Goal: Information Seeking & Learning: Learn about a topic

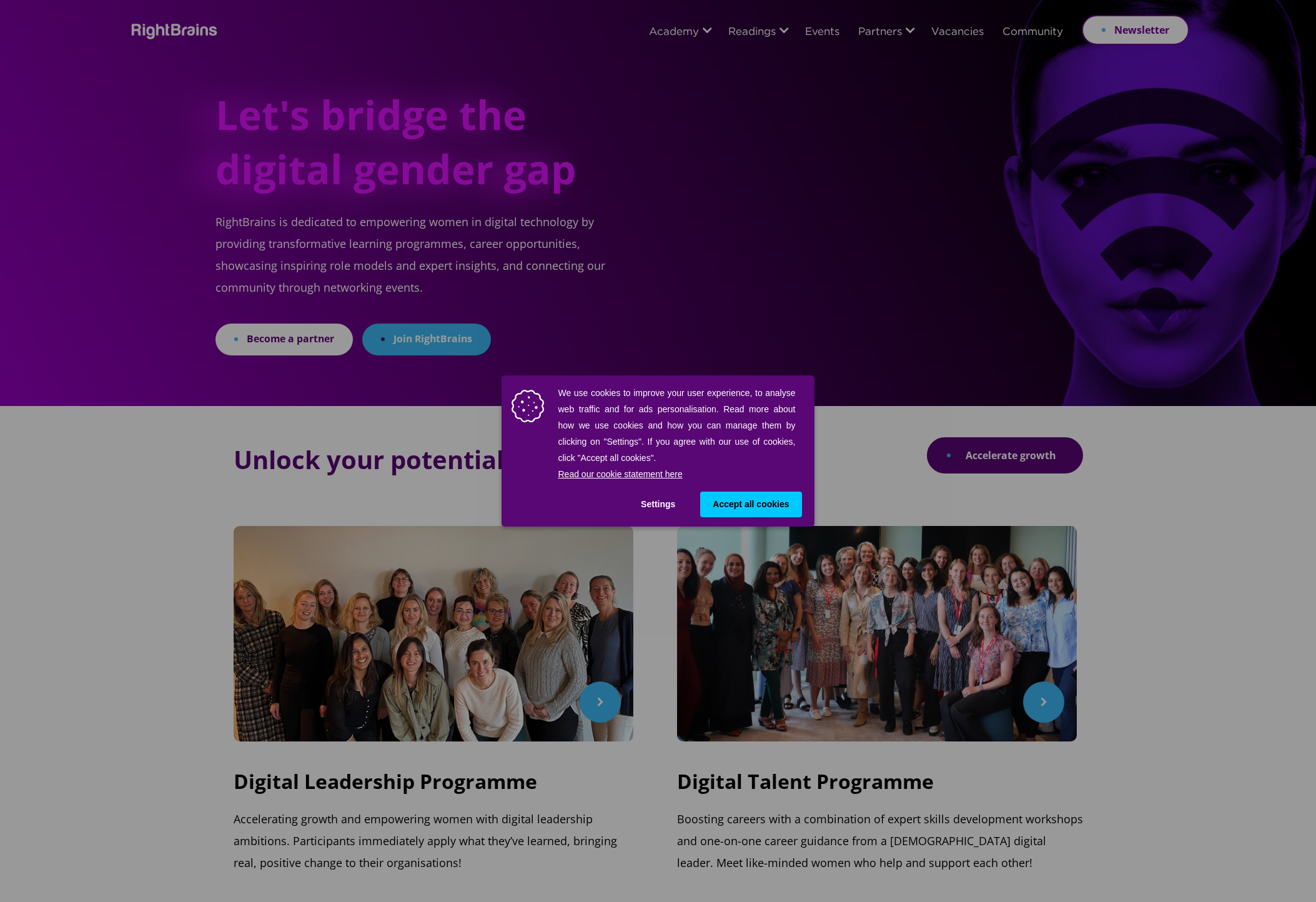
click at [752, 505] on span "Accept all cookies" at bounding box center [751, 504] width 77 height 13
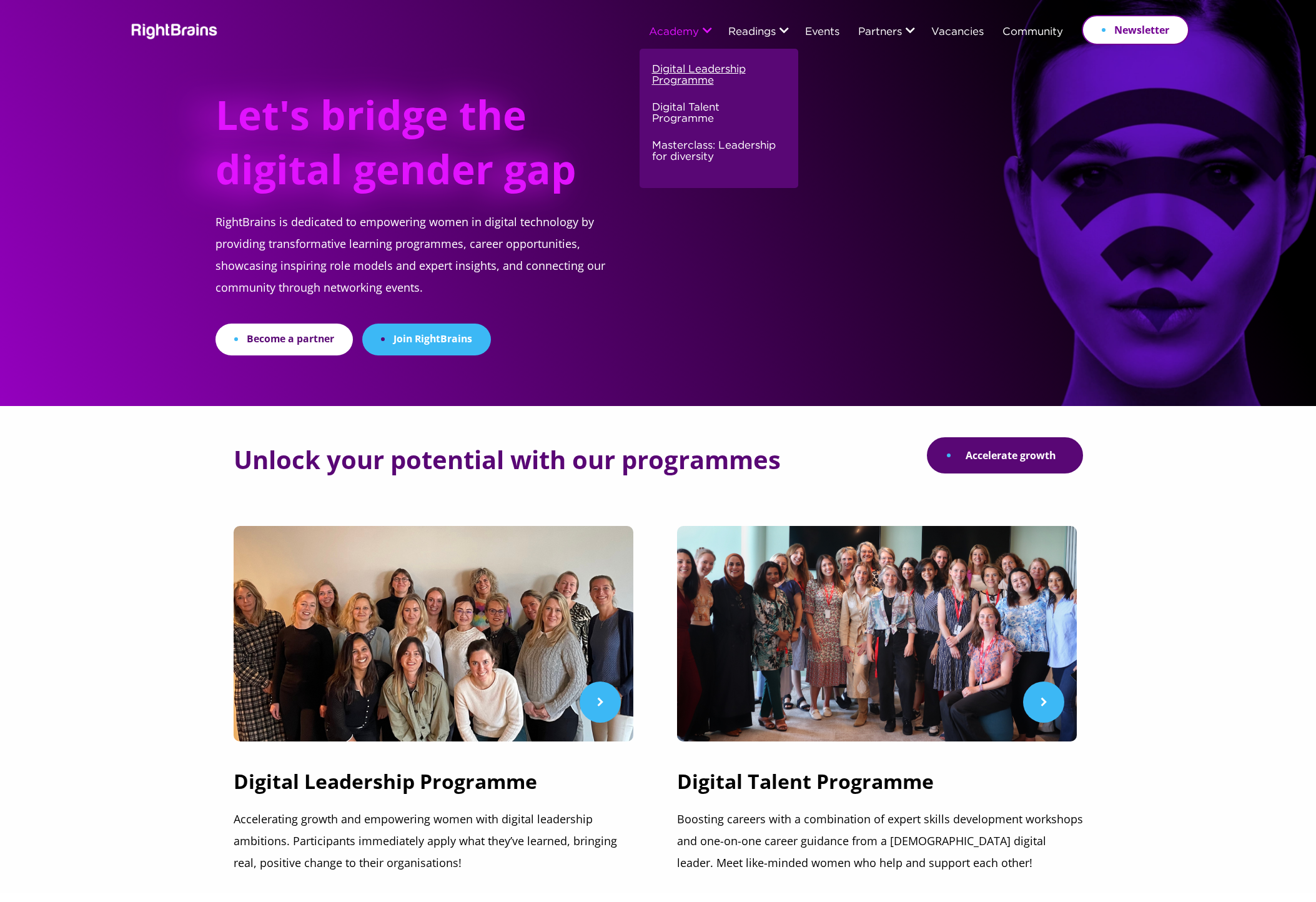
click at [695, 77] on link "Digital Leadership Programme" at bounding box center [717, 80] width 130 height 38
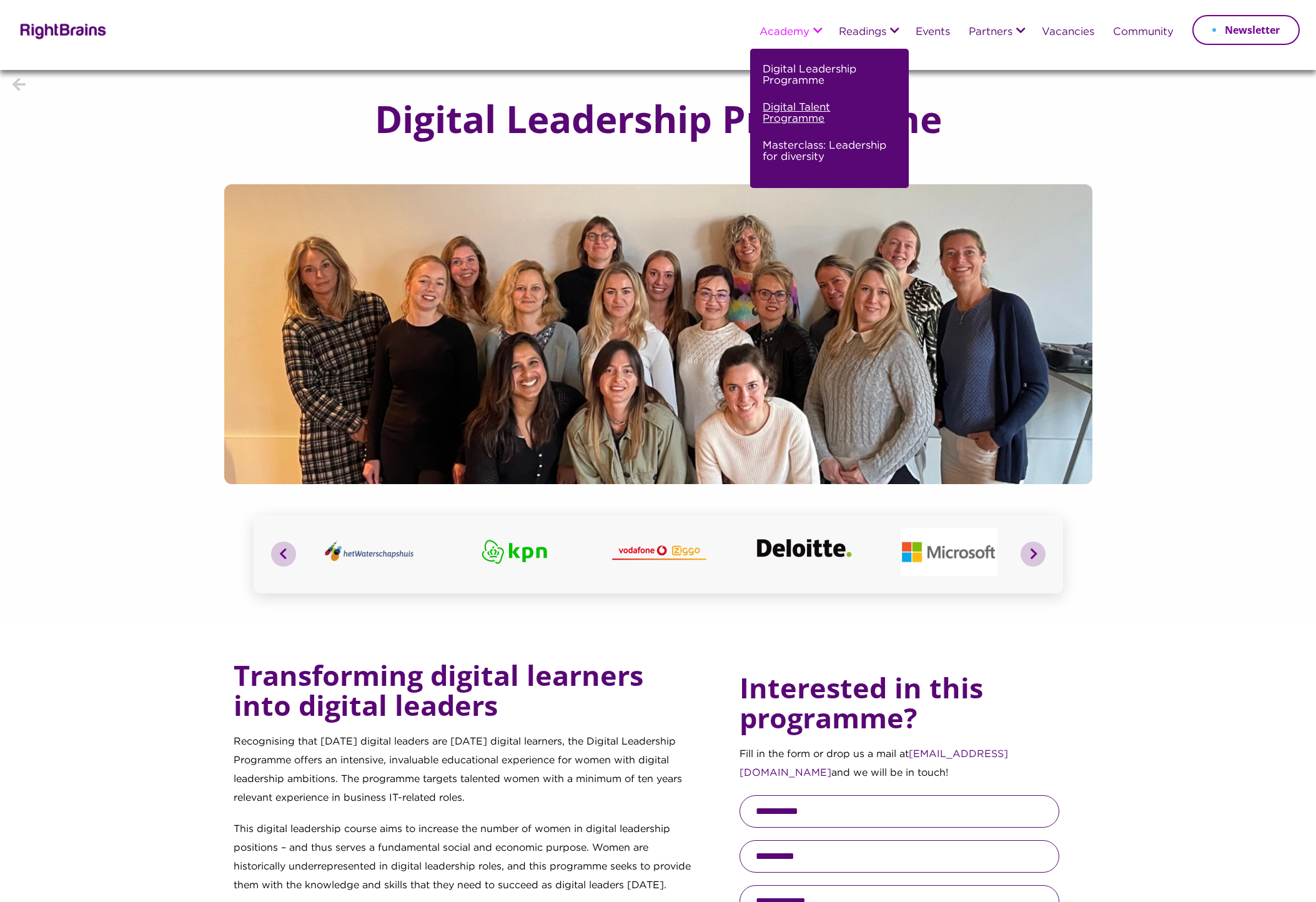
click at [799, 116] on link "Digital Talent Programme" at bounding box center [828, 118] width 130 height 38
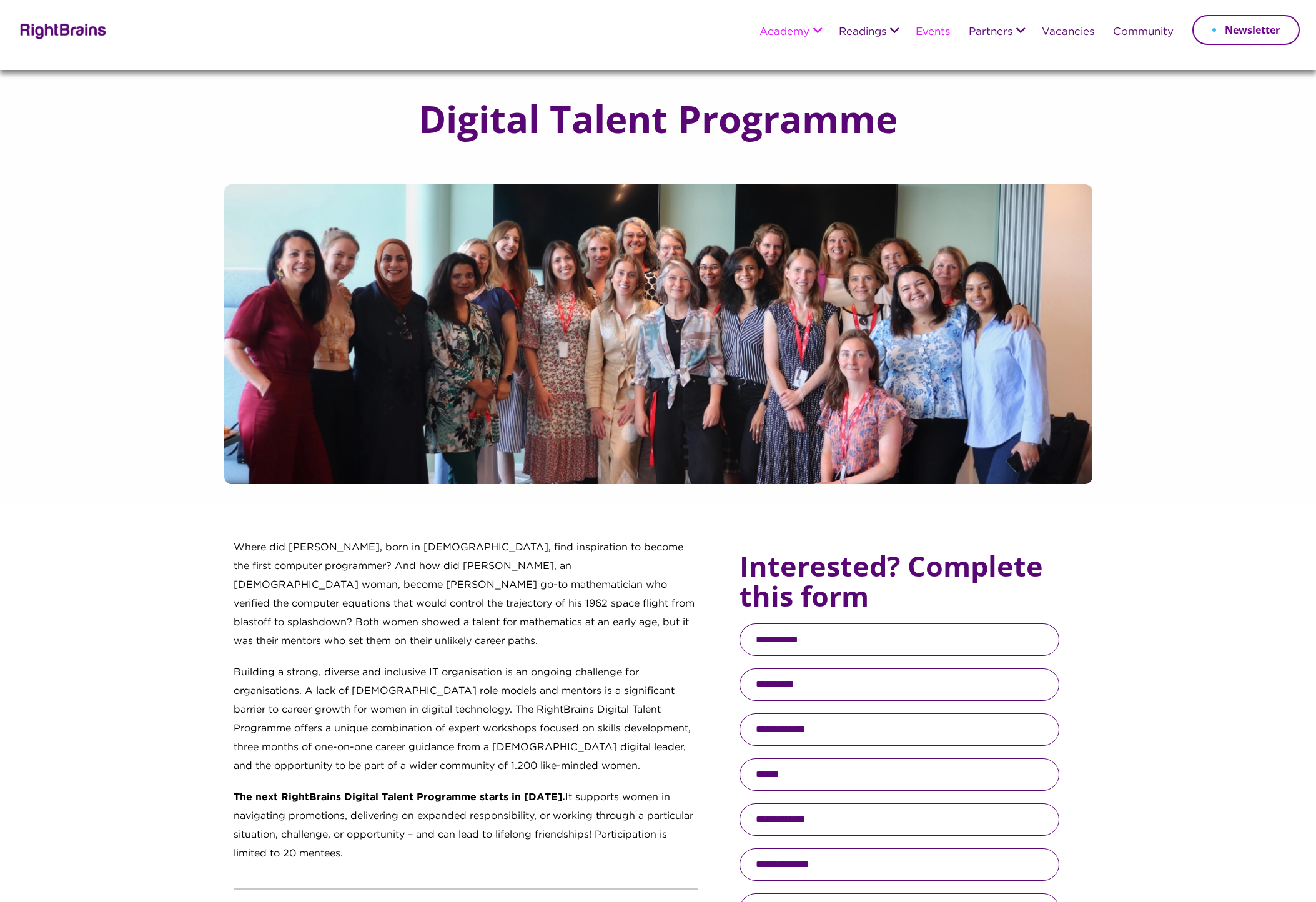
click at [938, 36] on link "Events" at bounding box center [933, 32] width 34 height 11
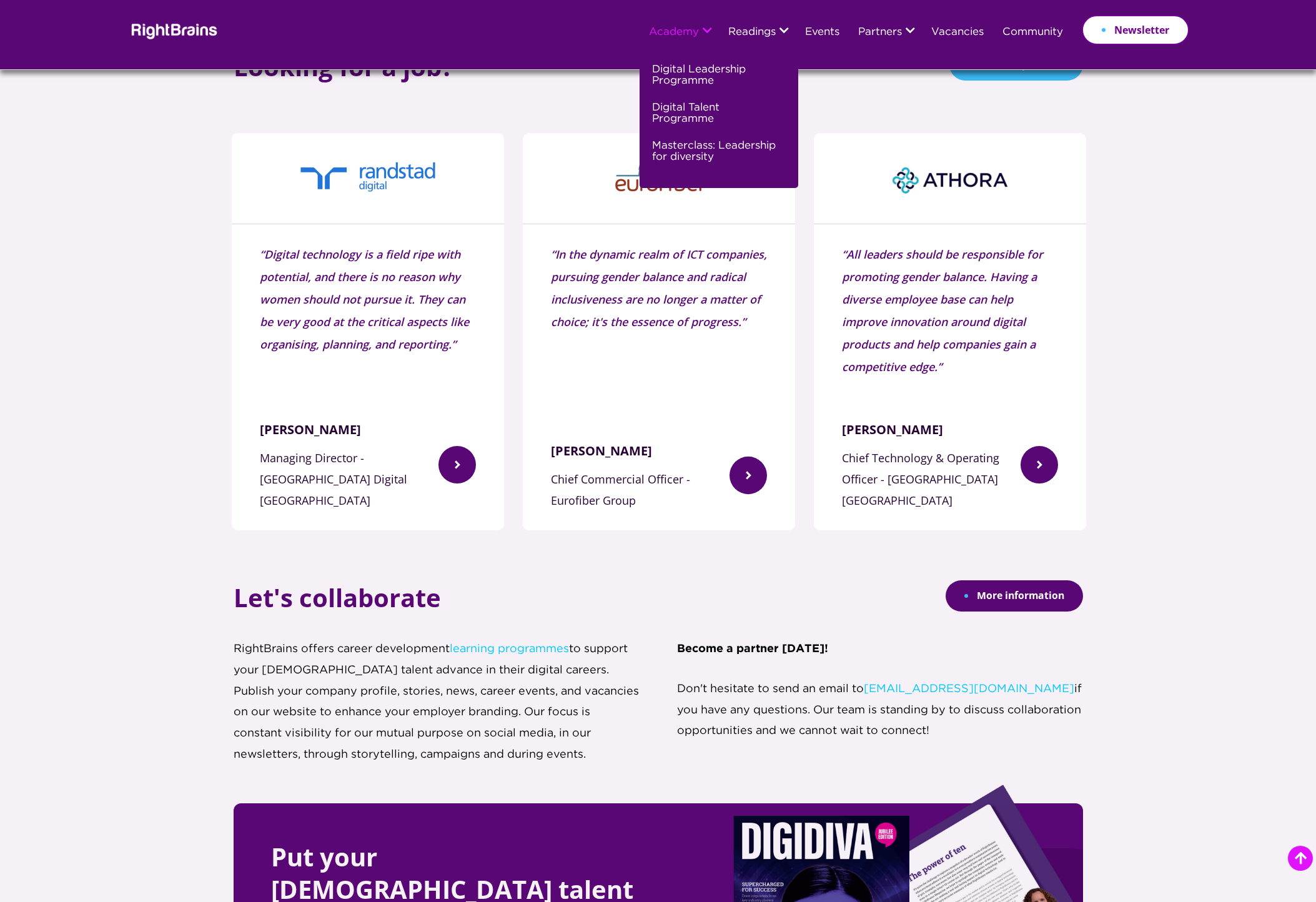
scroll to position [1562, 0]
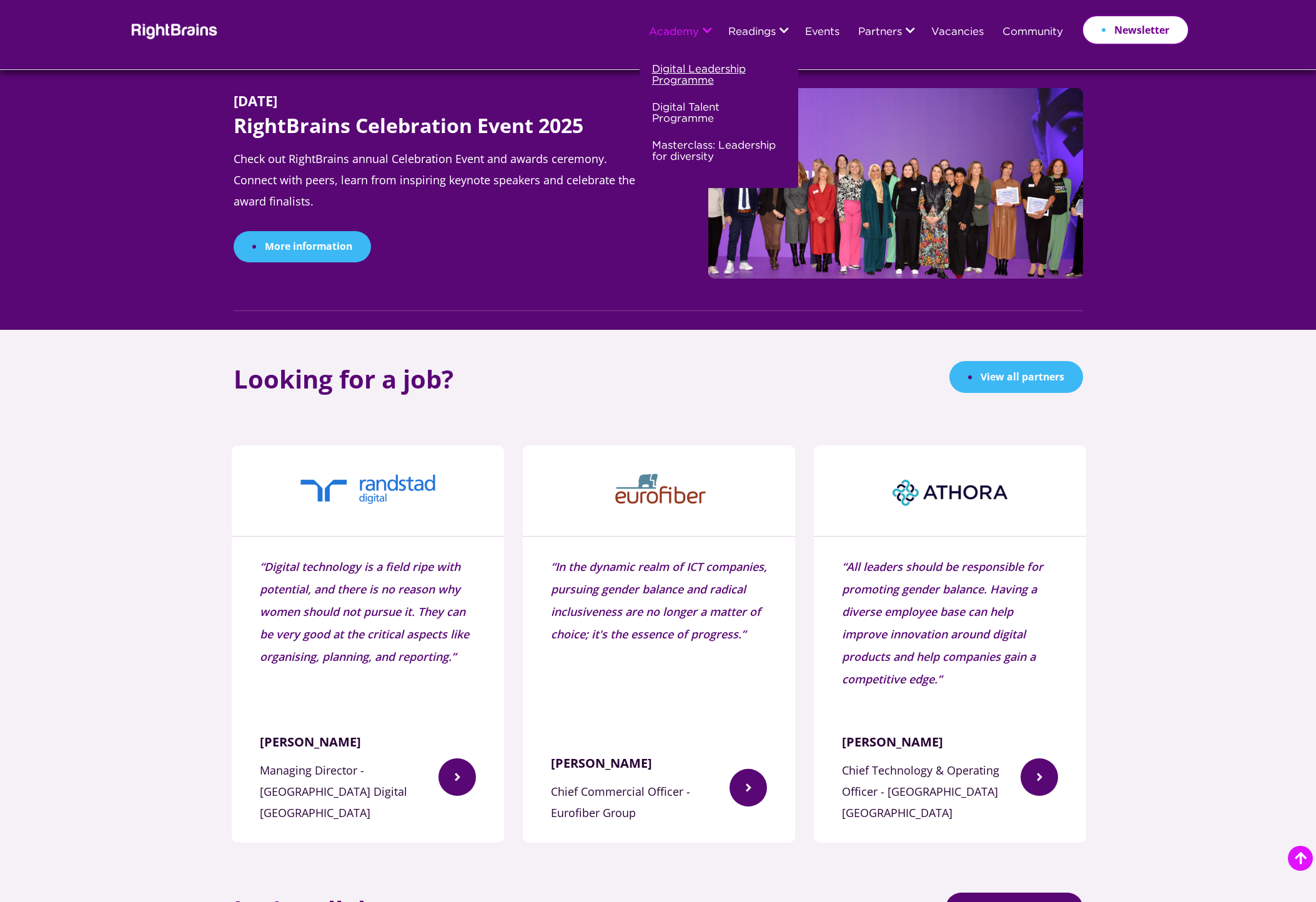
click at [691, 70] on link "Digital Leadership Programme" at bounding box center [717, 80] width 130 height 38
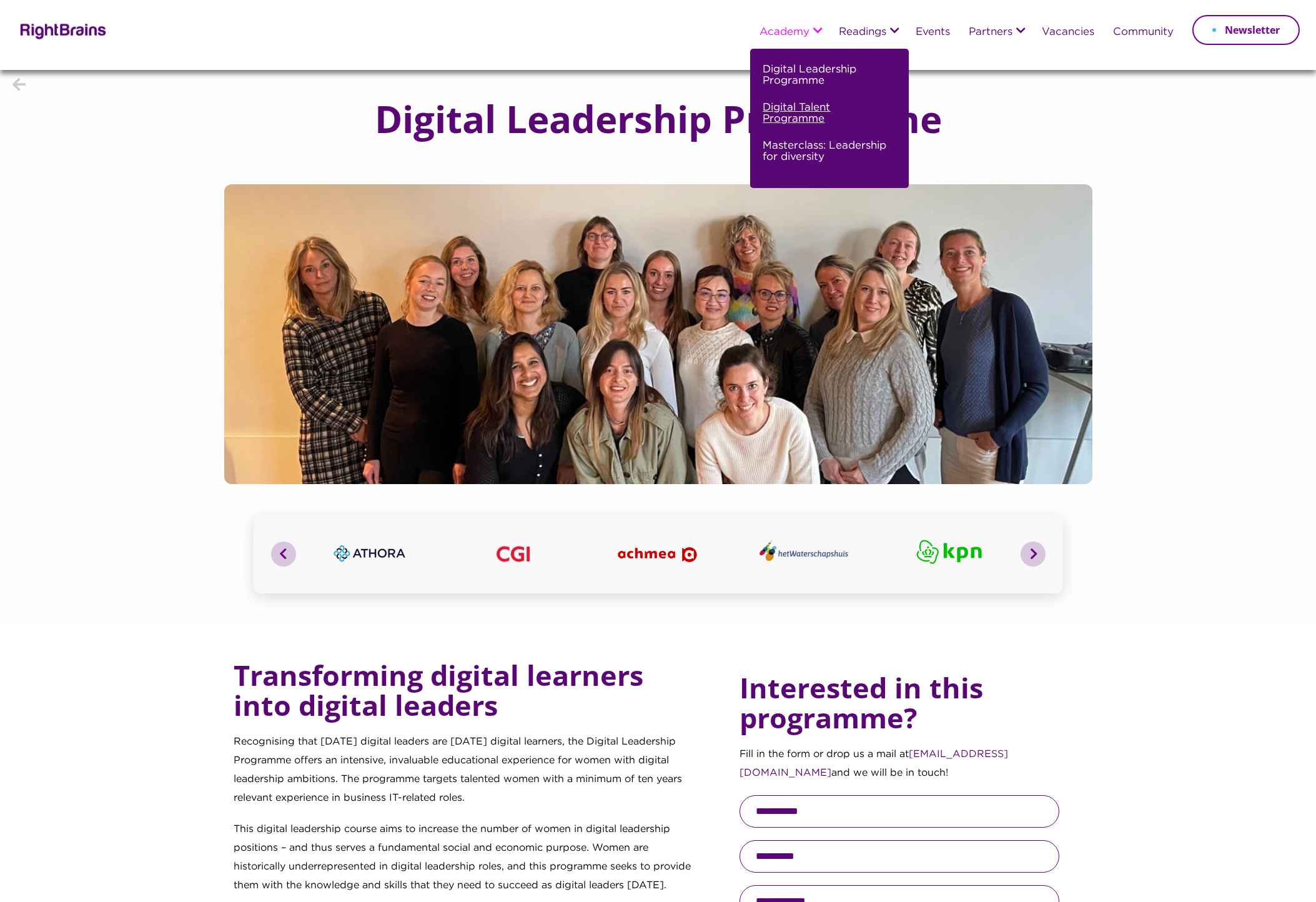
click at [797, 116] on link "Digital Talent Programme" at bounding box center [828, 118] width 130 height 38
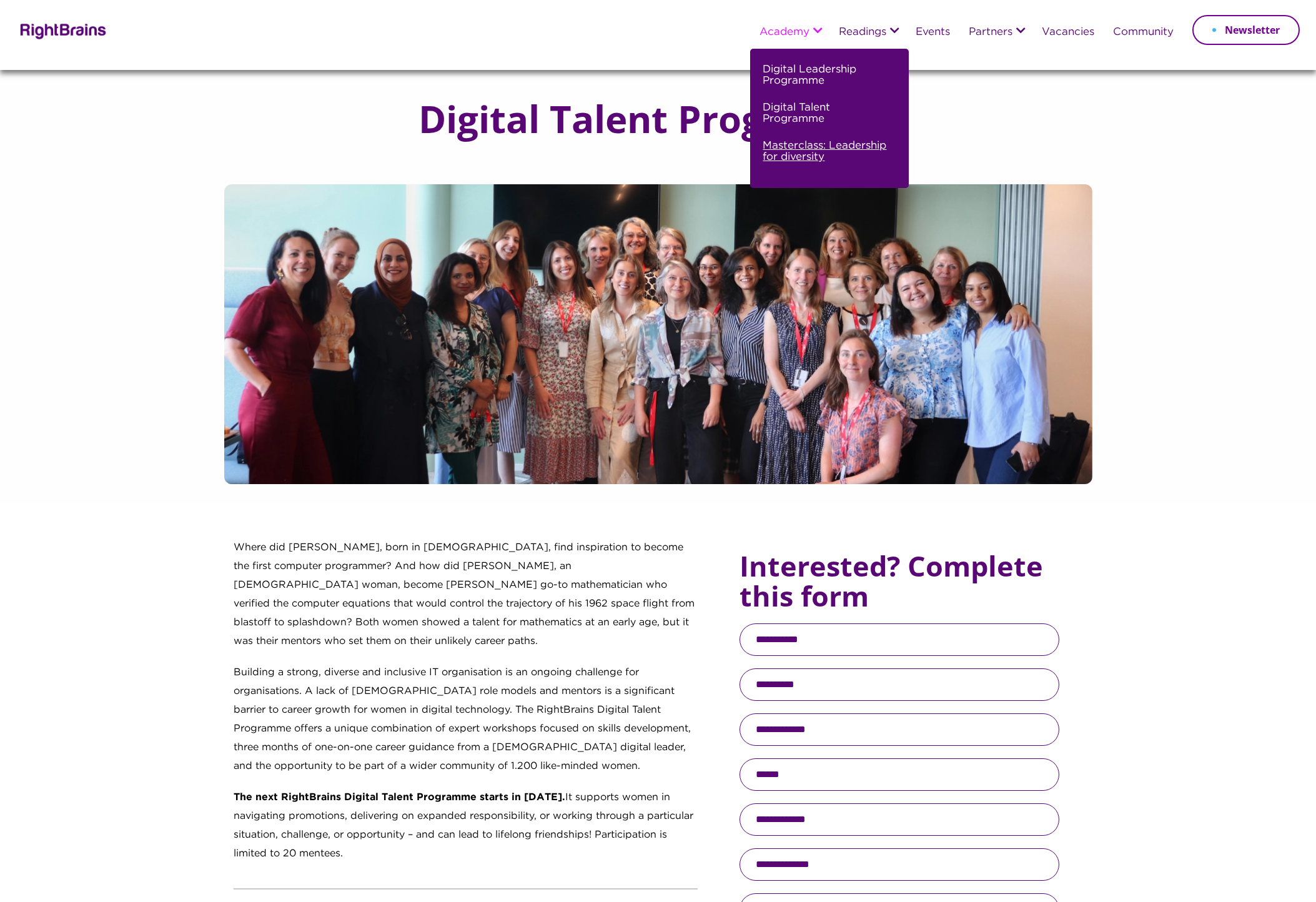
click at [806, 151] on link "Masterclass: Leadership for diversity" at bounding box center [828, 156] width 130 height 38
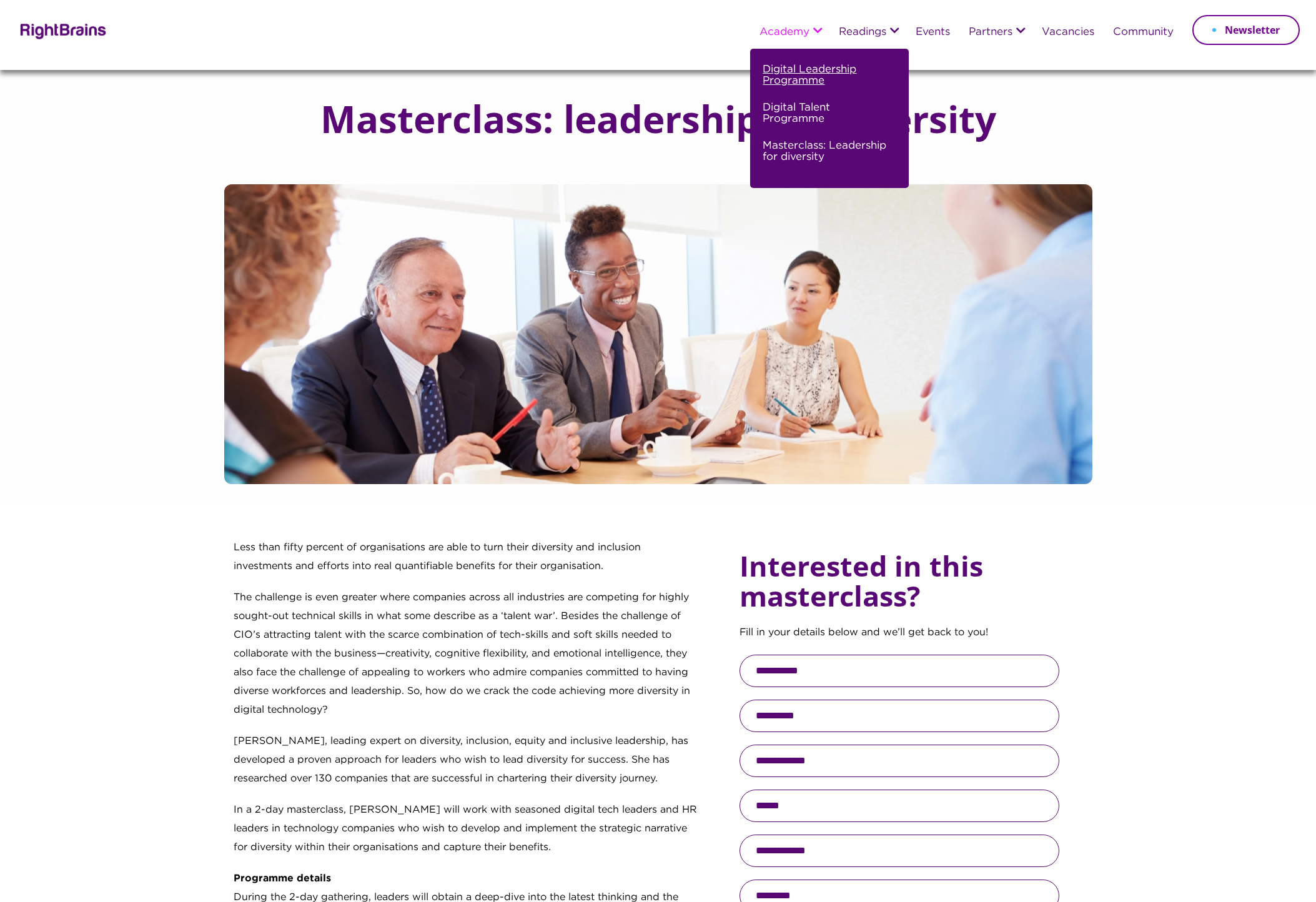
click at [799, 76] on link "Digital Leadership Programme" at bounding box center [828, 80] width 130 height 38
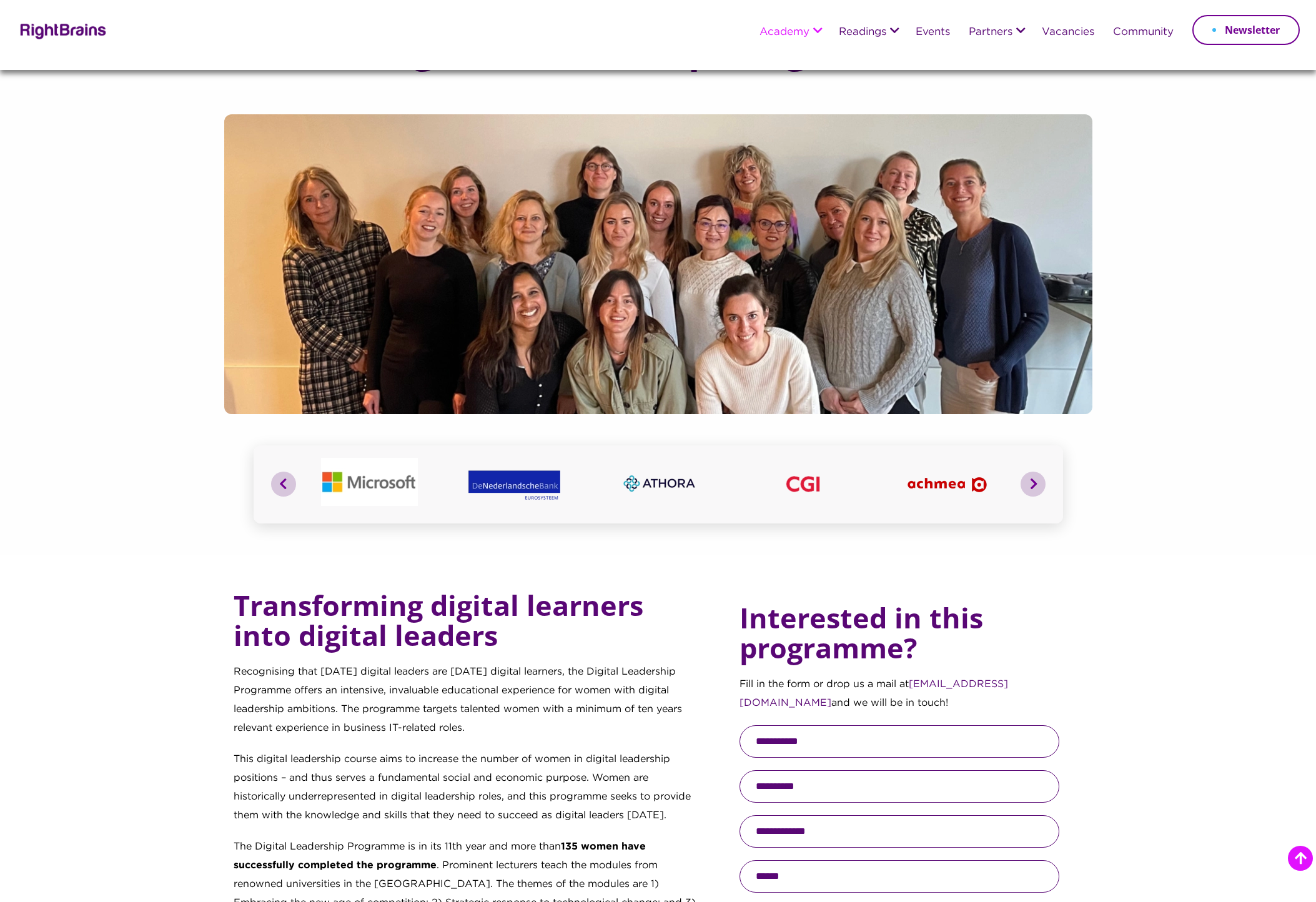
scroll to position [437, 0]
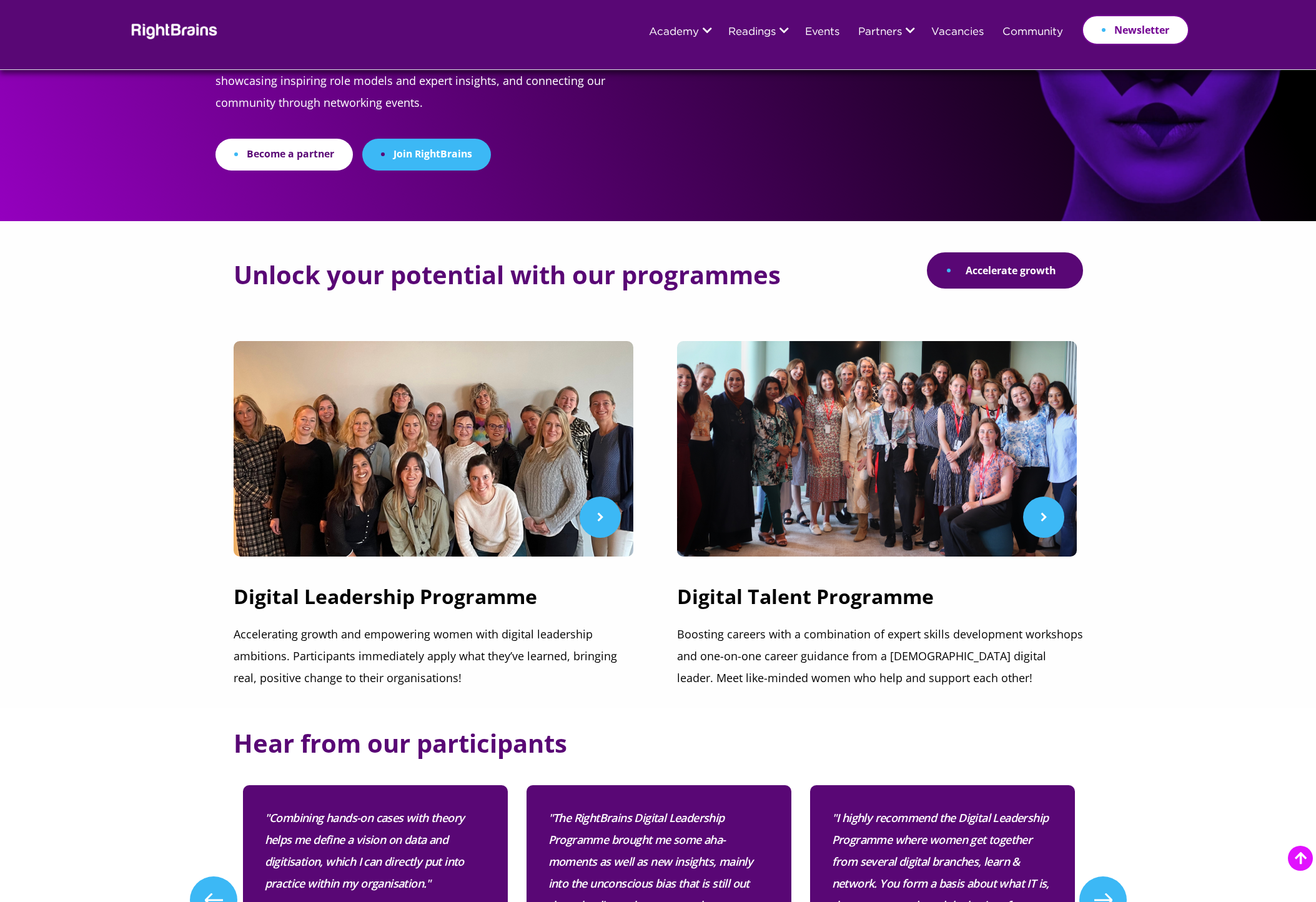
scroll to position [312, 0]
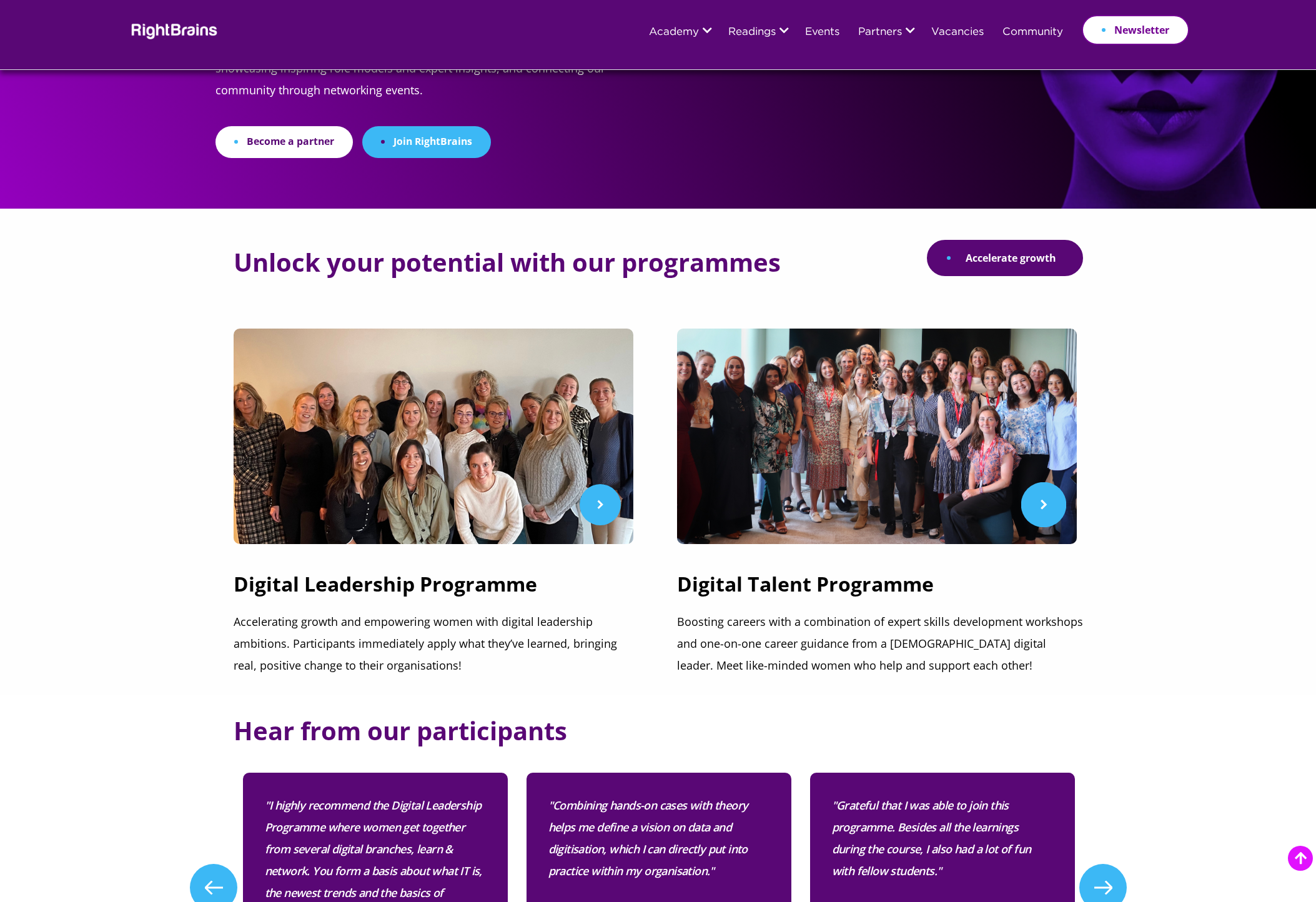
scroll to position [312, 0]
